Goal: Transaction & Acquisition: Book appointment/travel/reservation

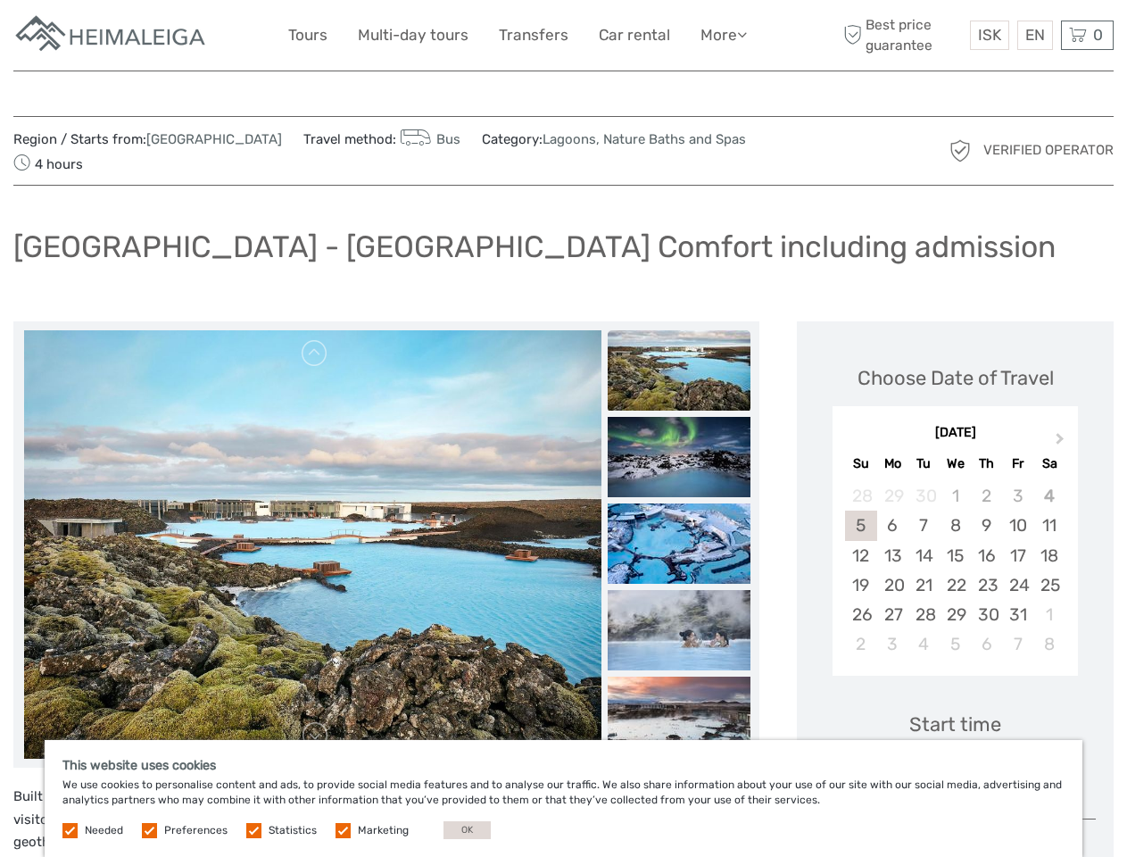
click at [722, 35] on link "More" at bounding box center [723, 35] width 46 height 26
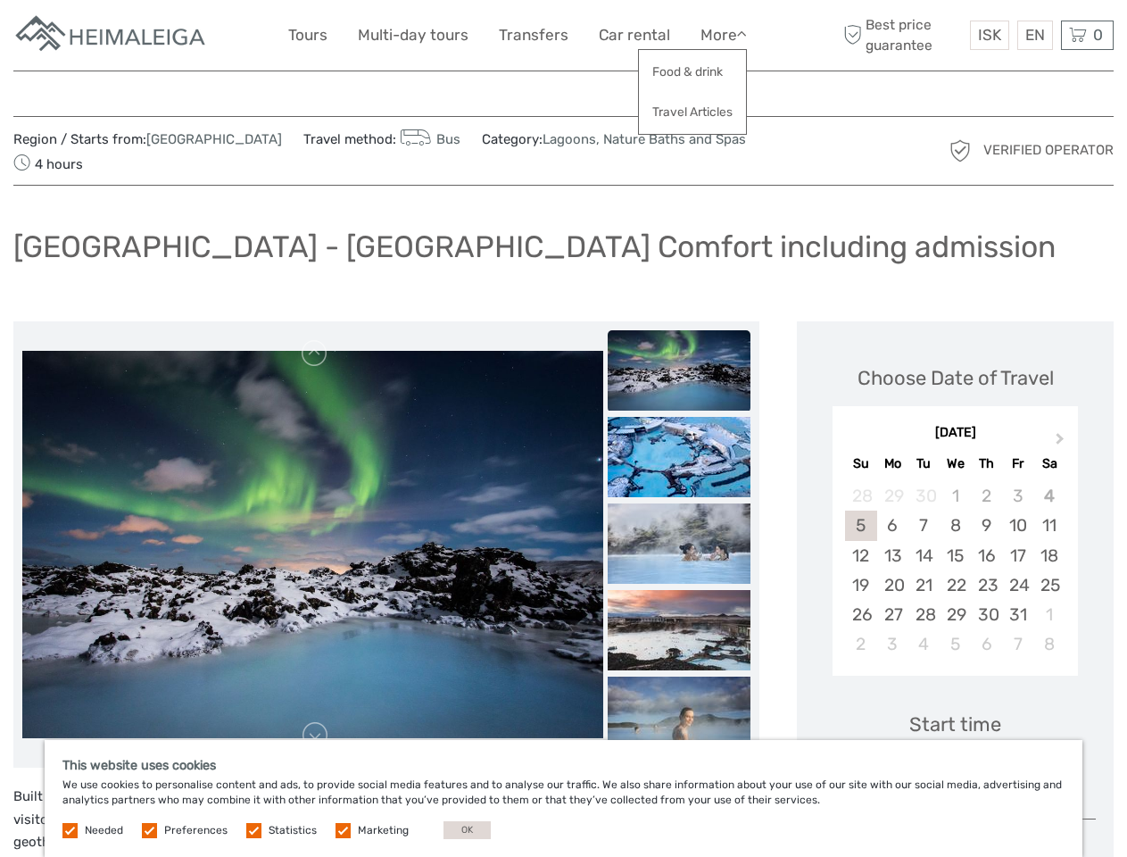
click at [743, 34] on icon at bounding box center [742, 34] width 10 height 15
click at [989, 35] on span "ISK" at bounding box center [989, 35] width 23 height 18
click at [1034, 35] on div "EN English Español Deutsch" at bounding box center [1035, 35] width 36 height 29
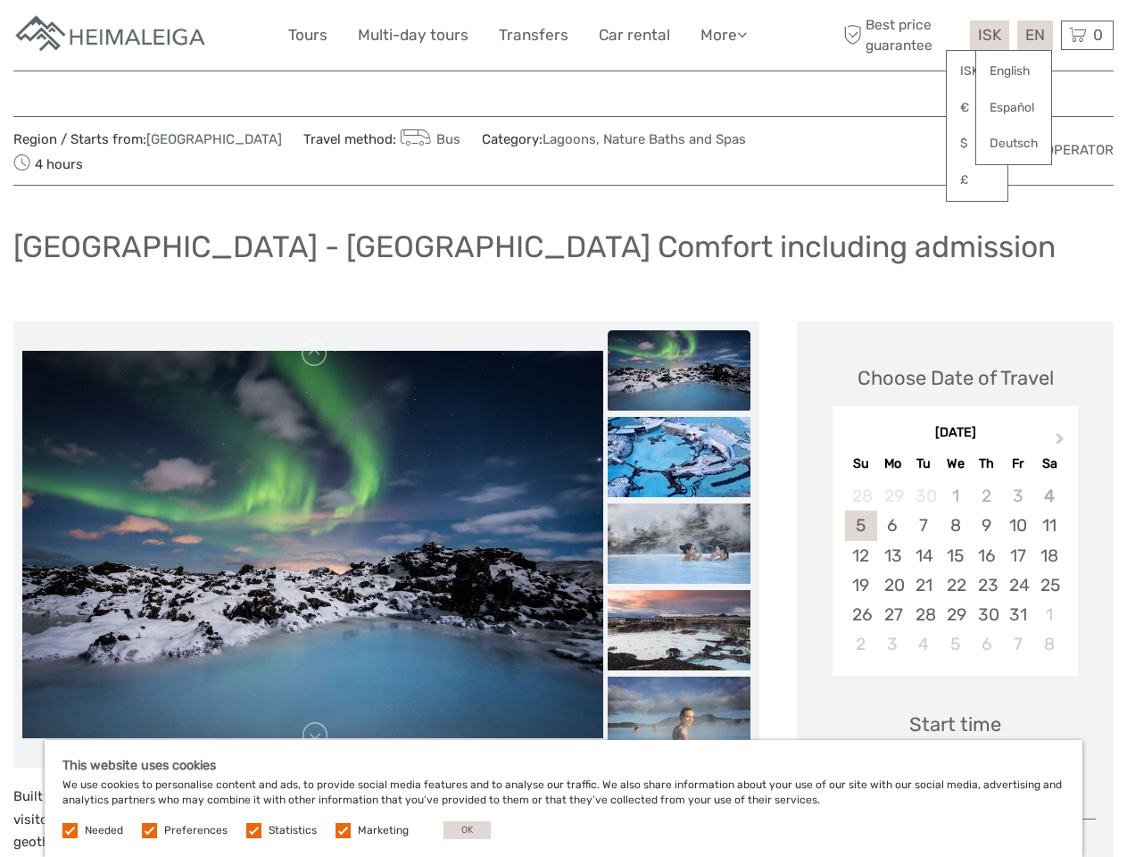
click at [1087, 35] on div "0 Items Total 0 ISK Checkout The shopping cart is empty." at bounding box center [1087, 35] width 53 height 29
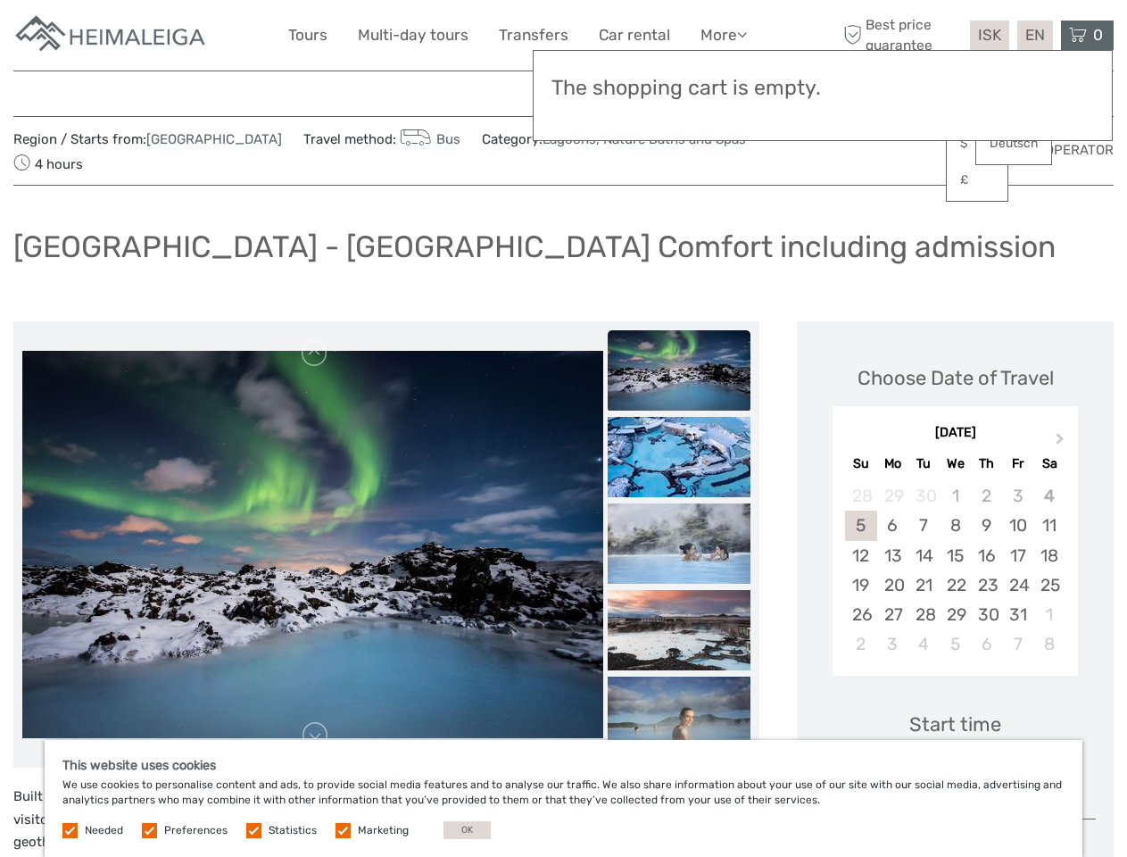
click at [312, 544] on img at bounding box center [312, 544] width 581 height 387
click at [315, 353] on link at bounding box center [315, 353] width 29 height 29
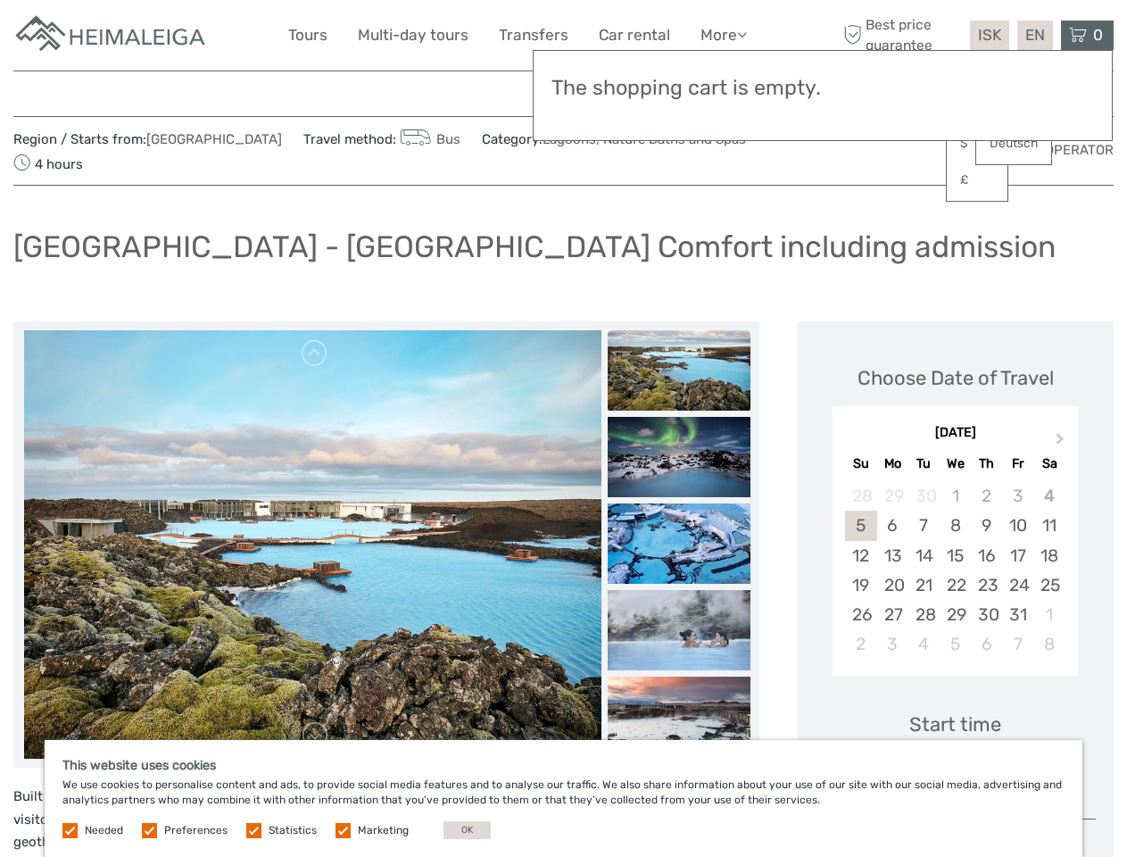
click at [315, 735] on link at bounding box center [315, 735] width 29 height 29
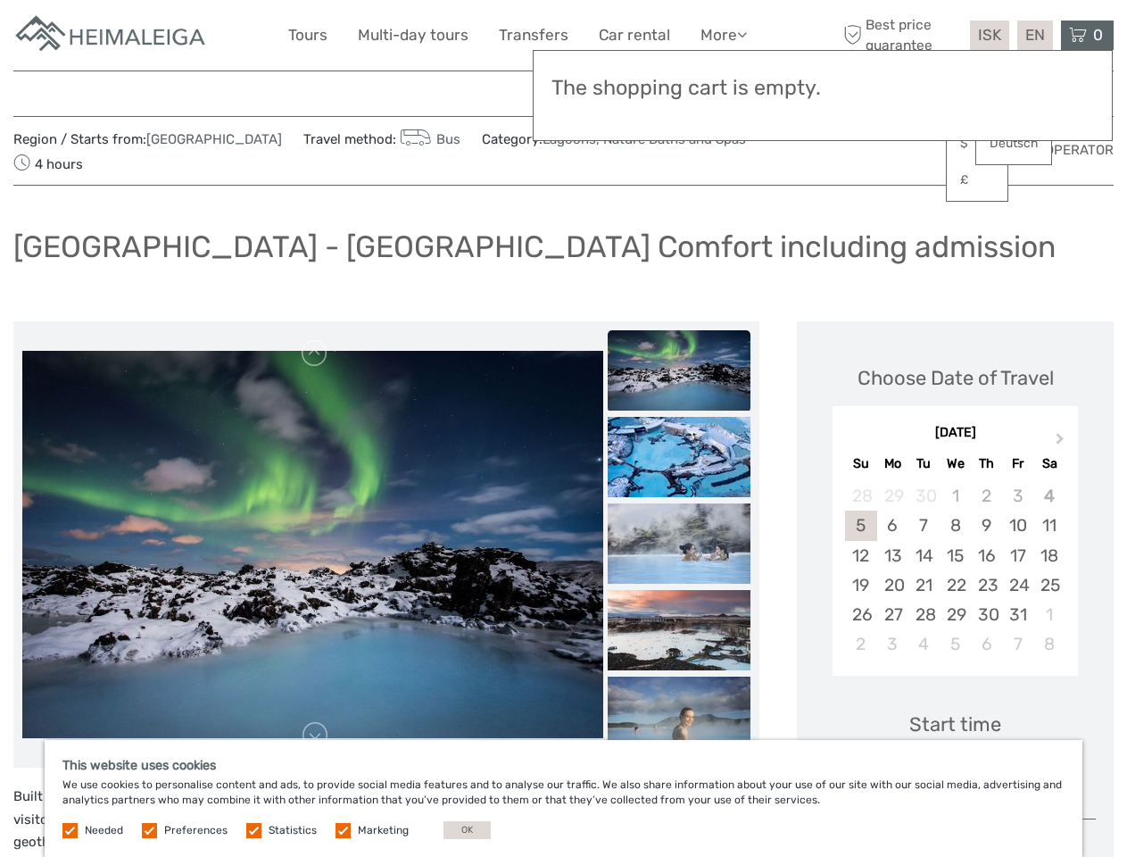
click at [679, 112] on div "Items Total 0 ISK Checkout The shopping cart is empty." at bounding box center [823, 95] width 580 height 91
click at [679, 111] on div "Items Total 0 ISK Checkout The shopping cart is empty." at bounding box center [823, 95] width 580 height 91
